Goal: Communication & Community: Share content

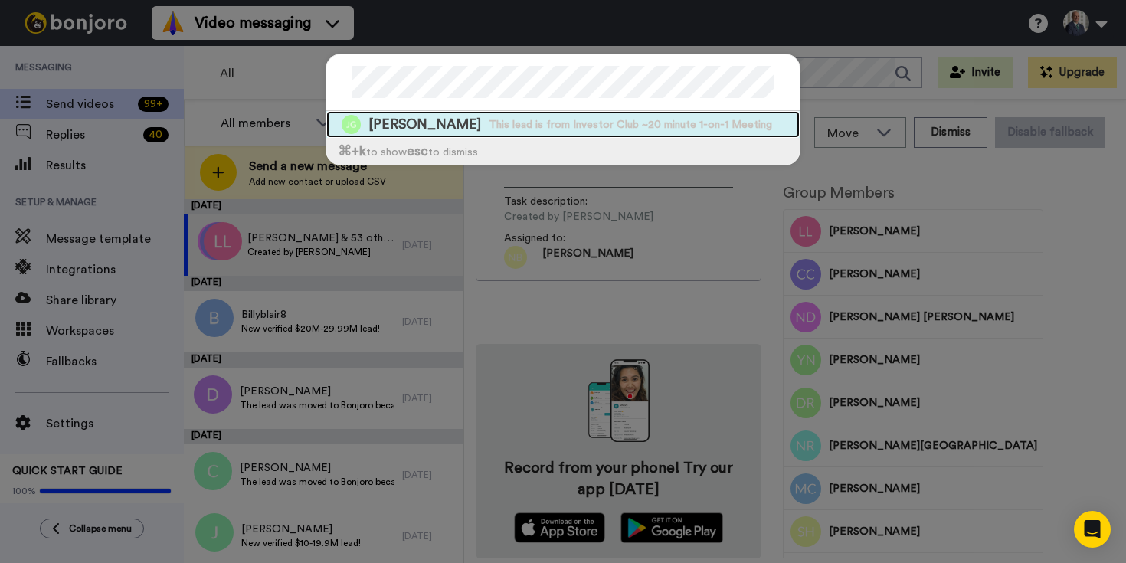
click at [428, 128] on span "[PERSON_NAME]" at bounding box center [425, 124] width 113 height 19
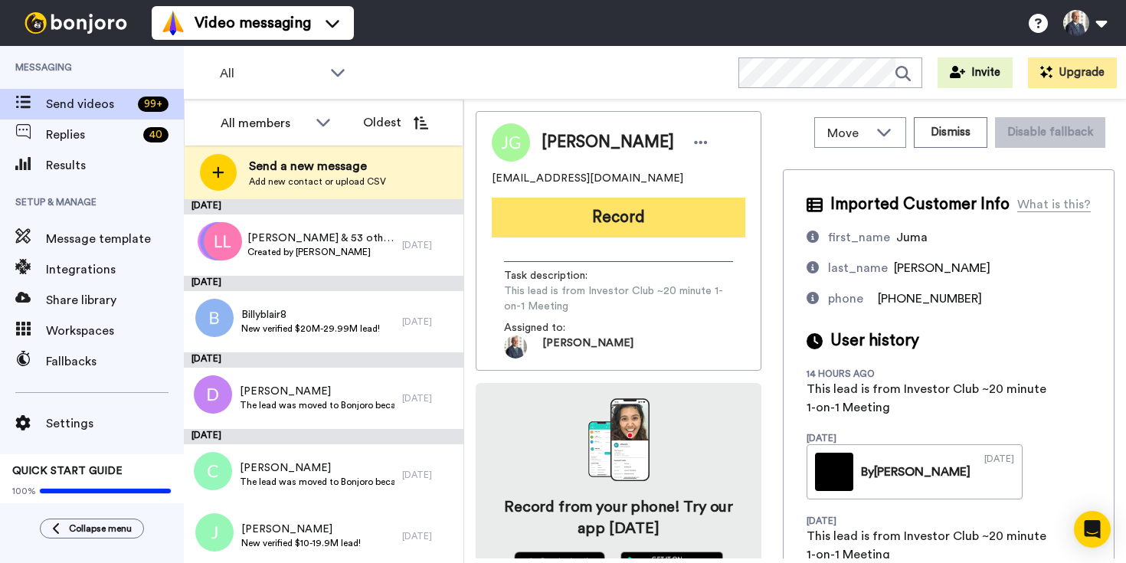
click at [561, 222] on button "Record" at bounding box center [619, 218] width 254 height 40
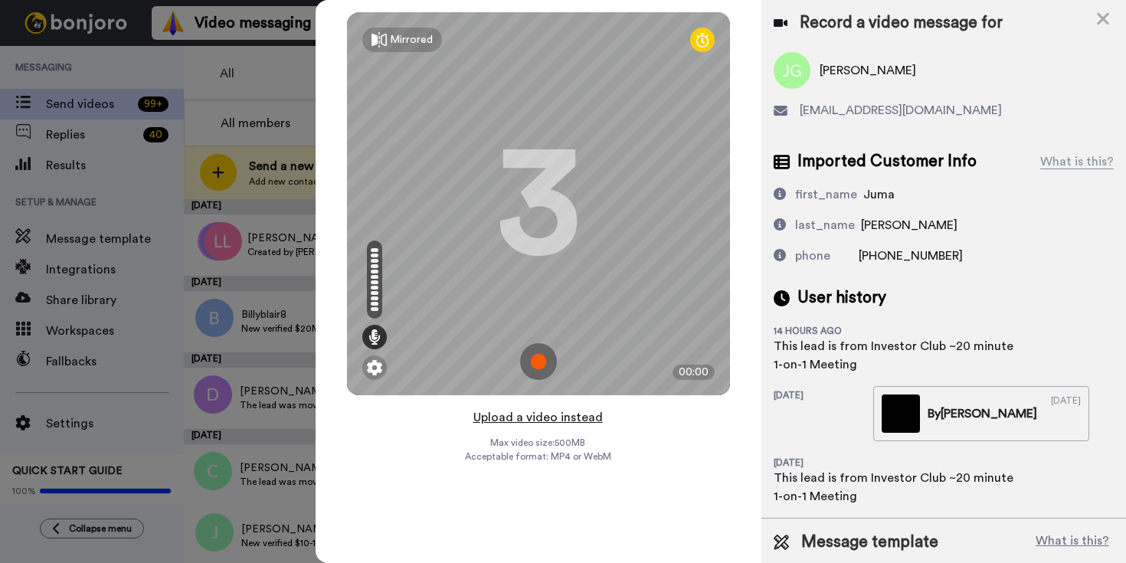
click at [542, 416] on button "Upload a video instead" at bounding box center [538, 418] width 139 height 20
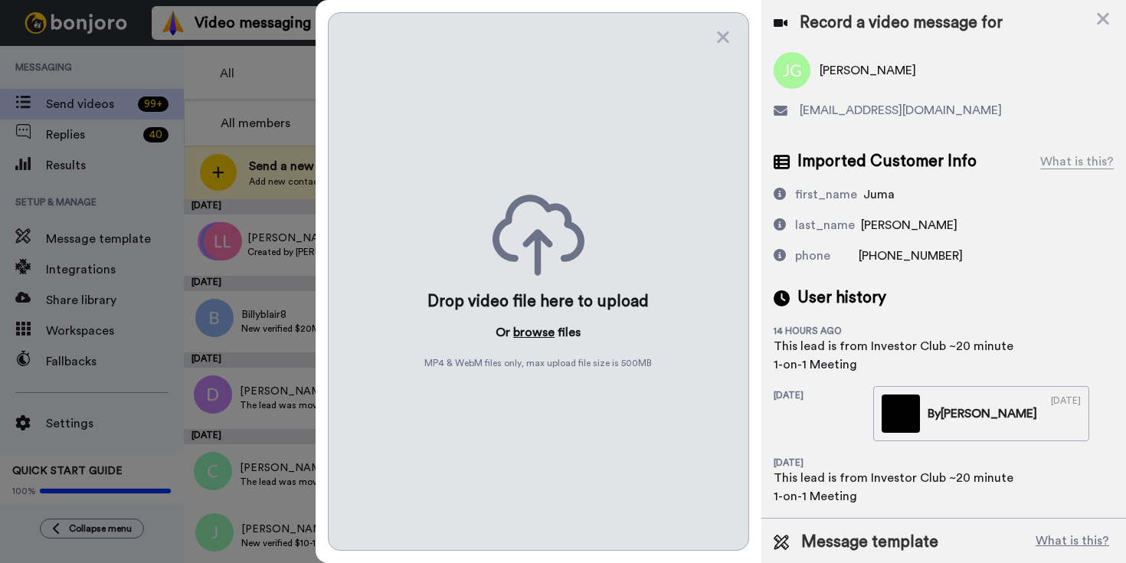
click at [521, 335] on button "browse" at bounding box center [533, 332] width 41 height 18
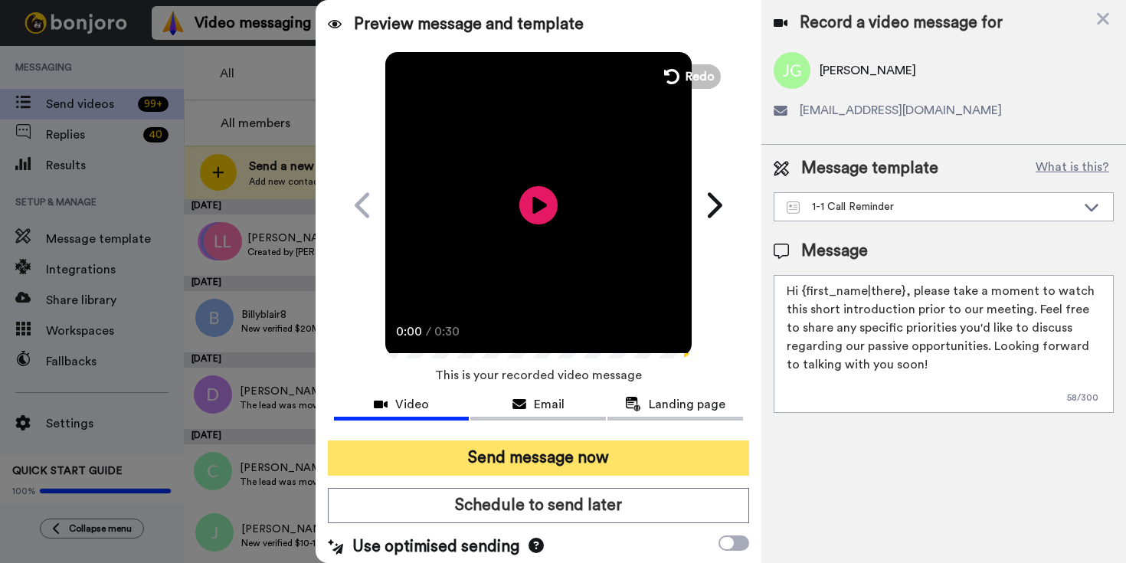
click at [594, 467] on button "Send message now" at bounding box center [538, 458] width 421 height 35
